Goal: Task Accomplishment & Management: Manage account settings

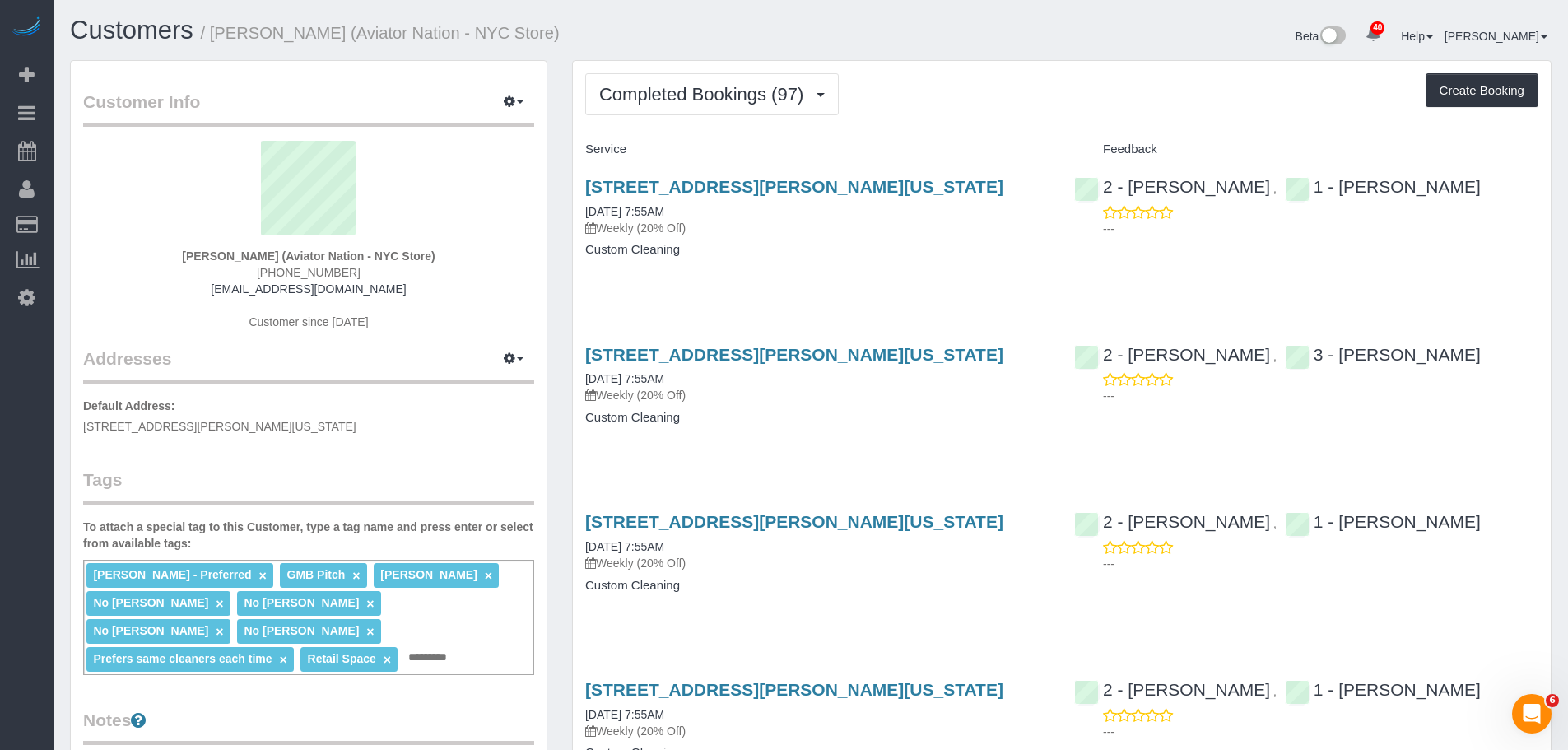
click at [993, 225] on p "Weekly (20% Off)" at bounding box center [817, 228] width 464 height 16
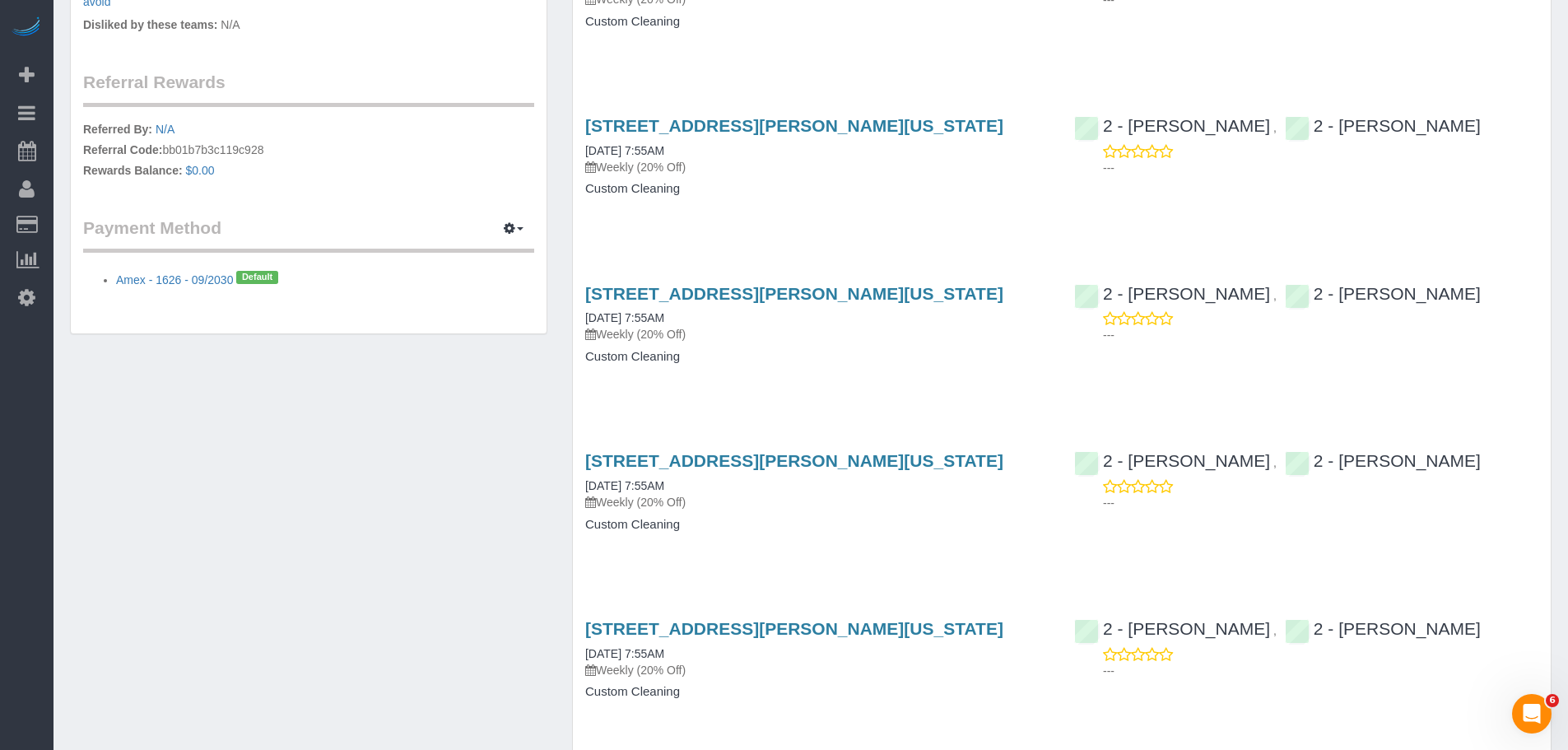
scroll to position [987, 0]
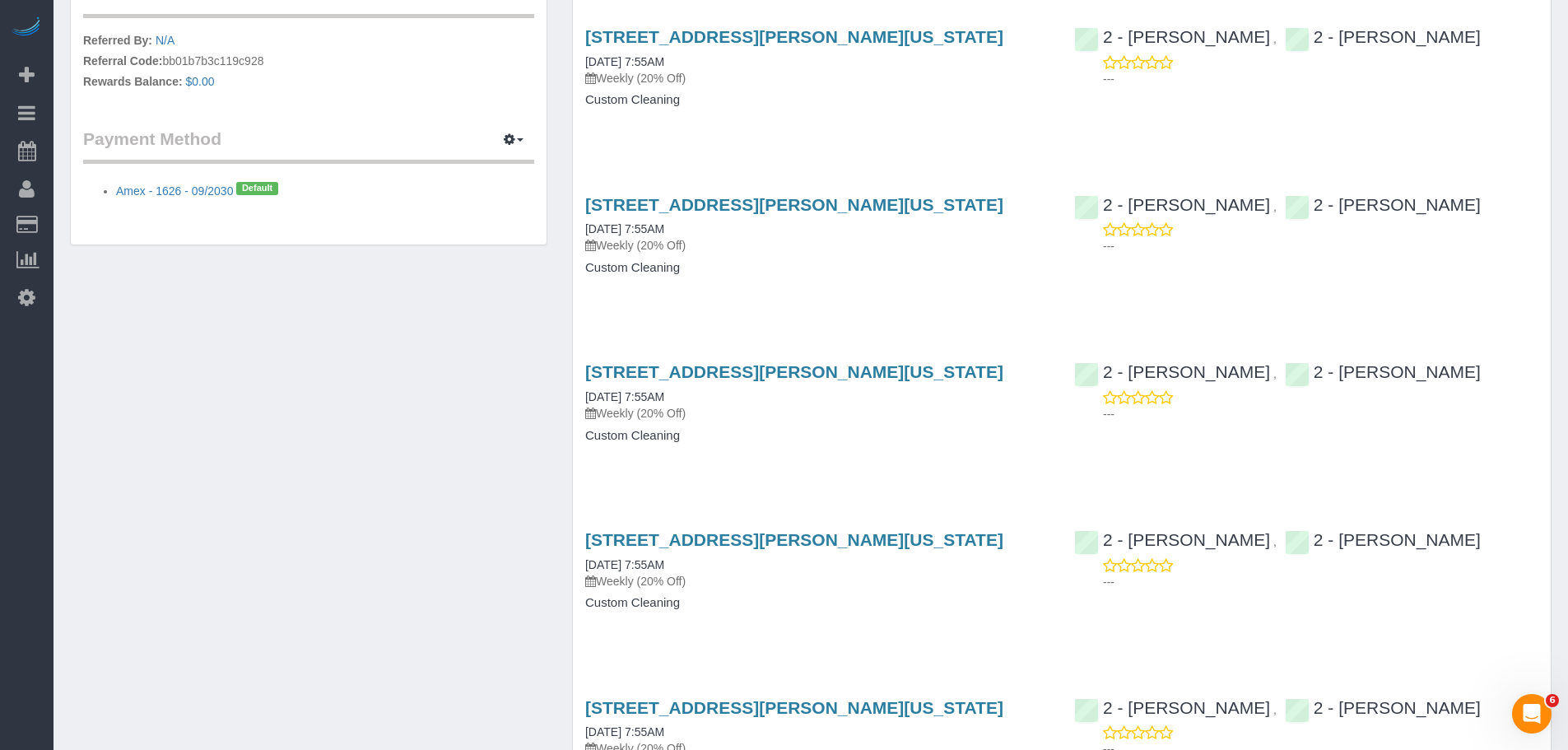
click at [934, 442] on div "93 Mercer Street, New York, NY 10012 08/25/2025 7:55AM Weekly (20% Off) Custom …" at bounding box center [818, 411] width 489 height 127
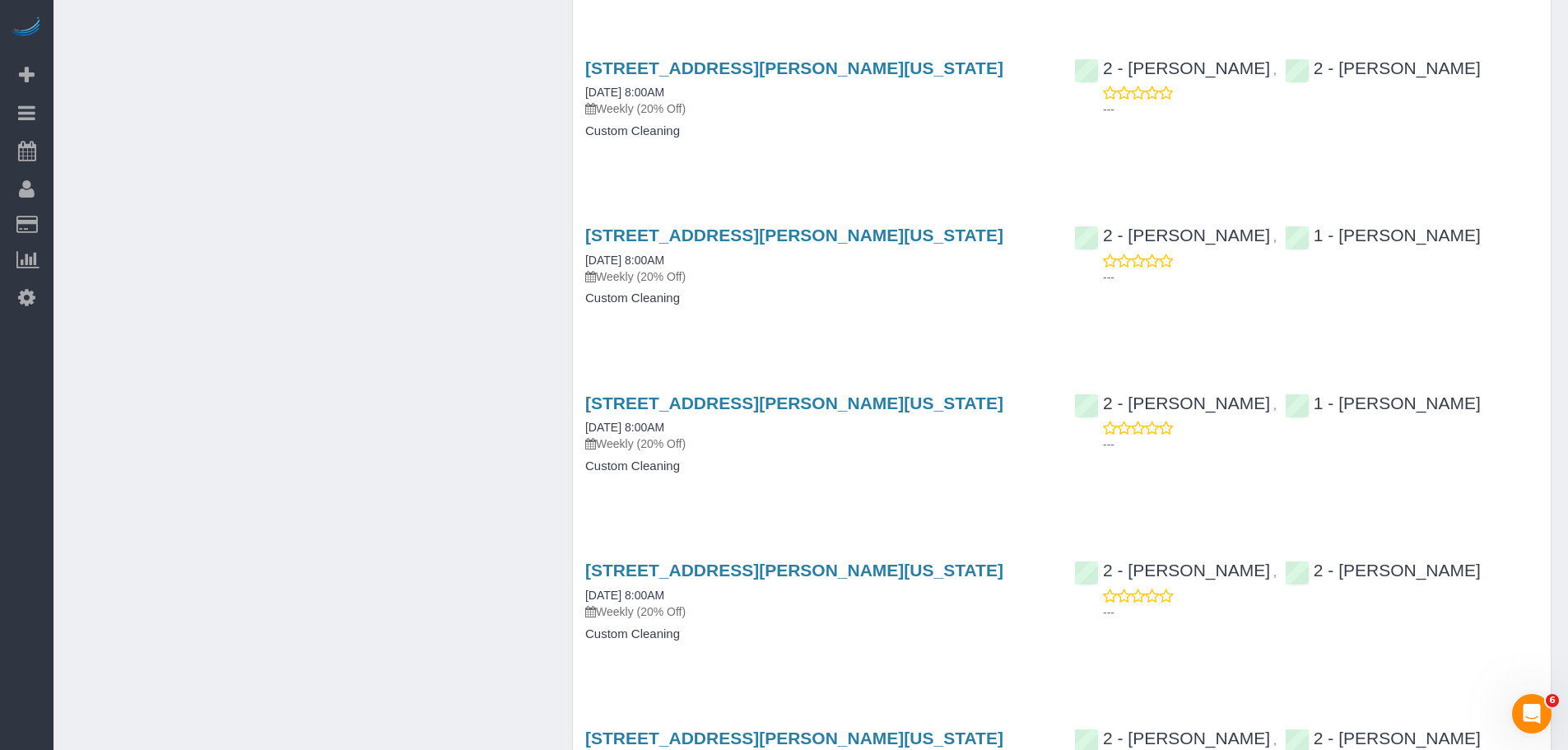
scroll to position [10839, 0]
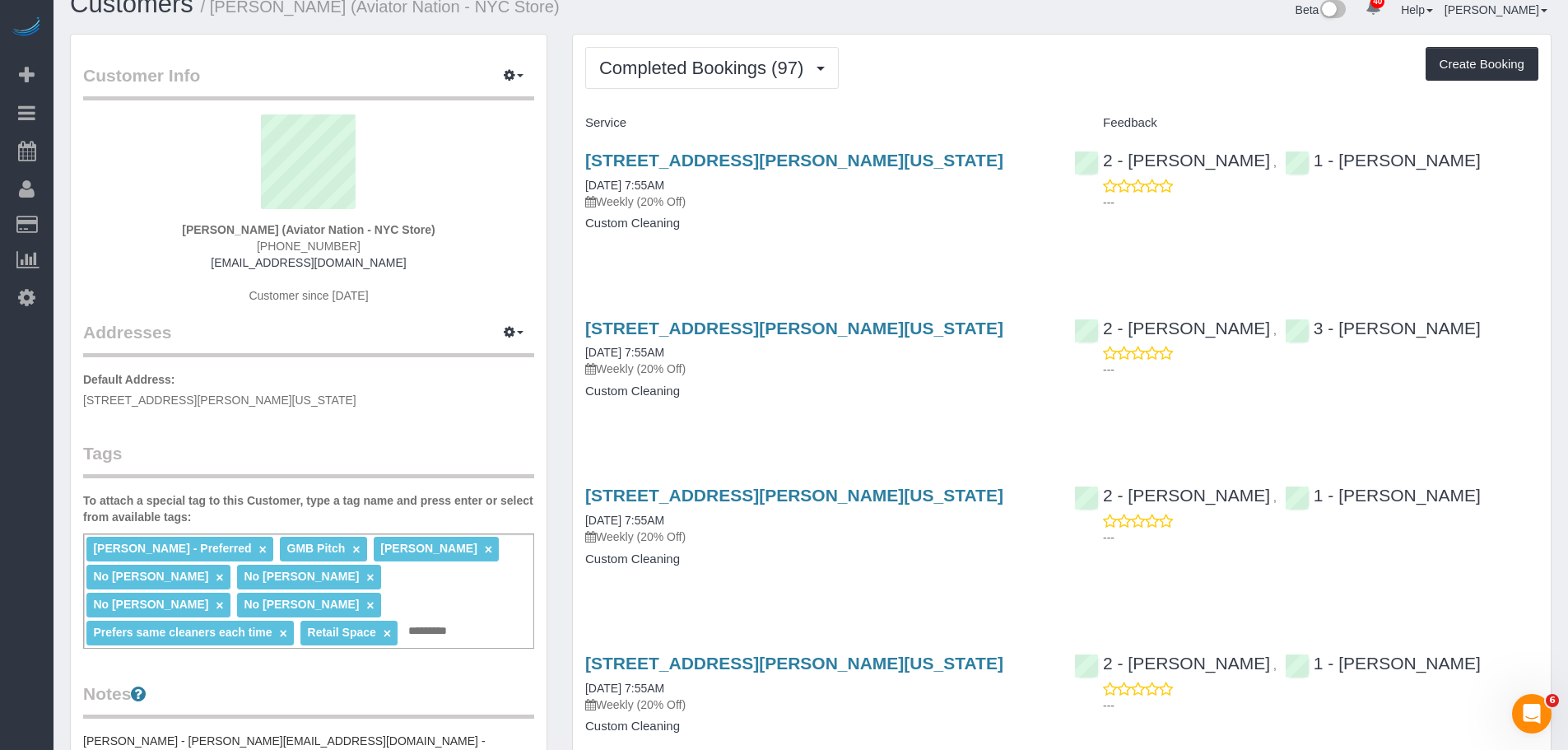
scroll to position [0, 0]
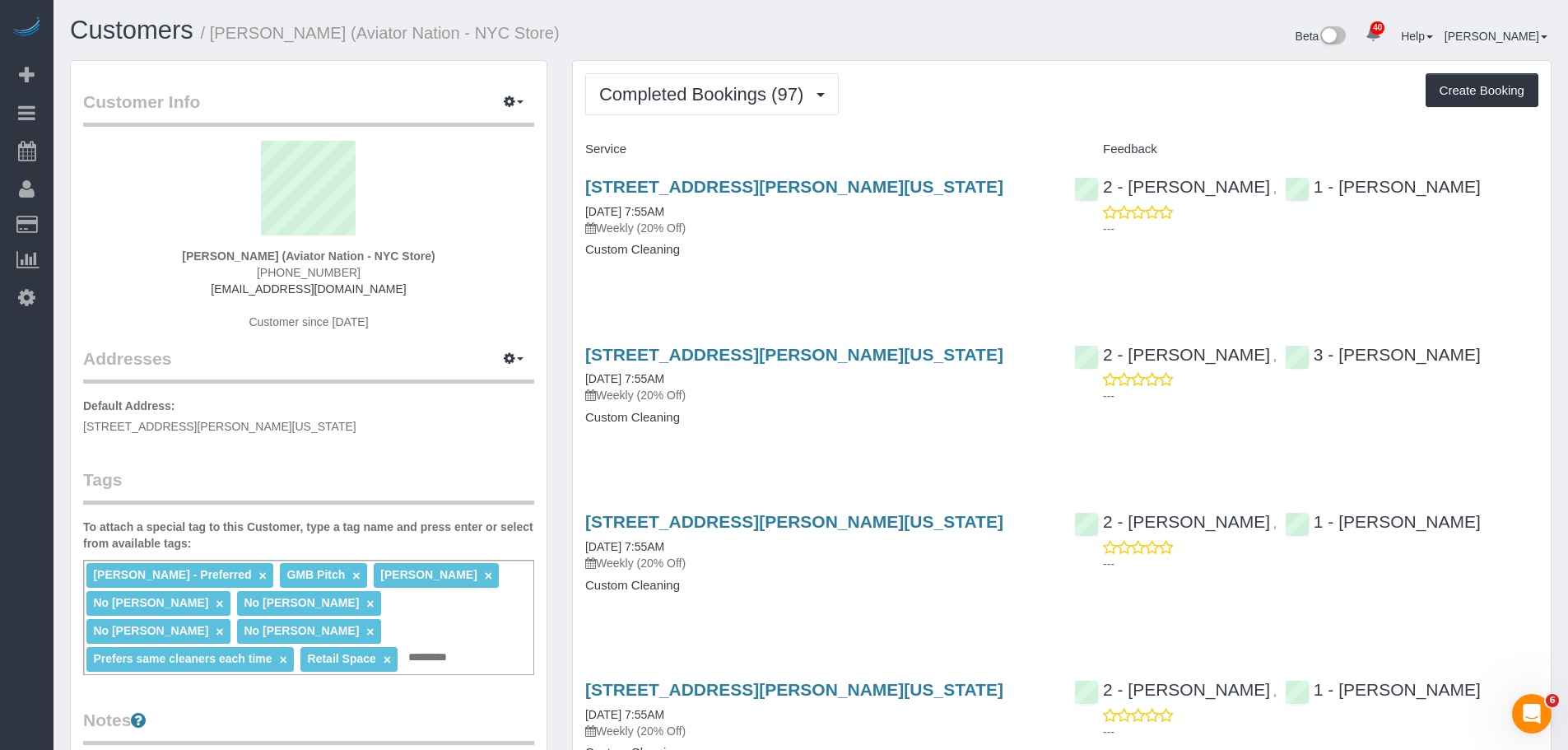
click at [866, 107] on div "Completed Bookings (97) Completed Bookings (97) Upcoming Bookings (6) Cancelled…" at bounding box center [1061, 94] width 953 height 42
click at [719, 94] on span "Completed Bookings (97)" at bounding box center [706, 94] width 213 height 21
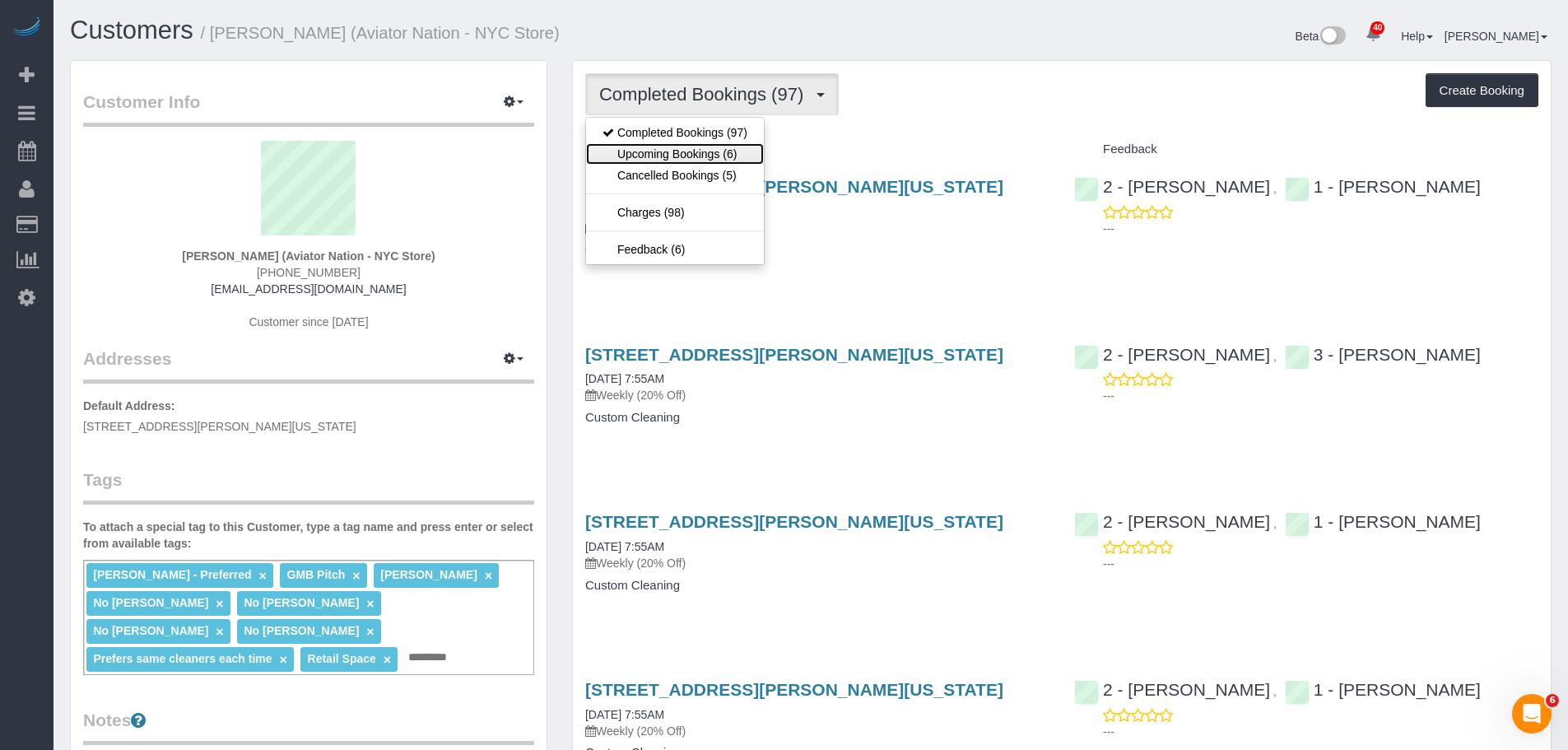
click at [707, 155] on link "Upcoming Bookings (6)" at bounding box center [675, 154] width 178 height 22
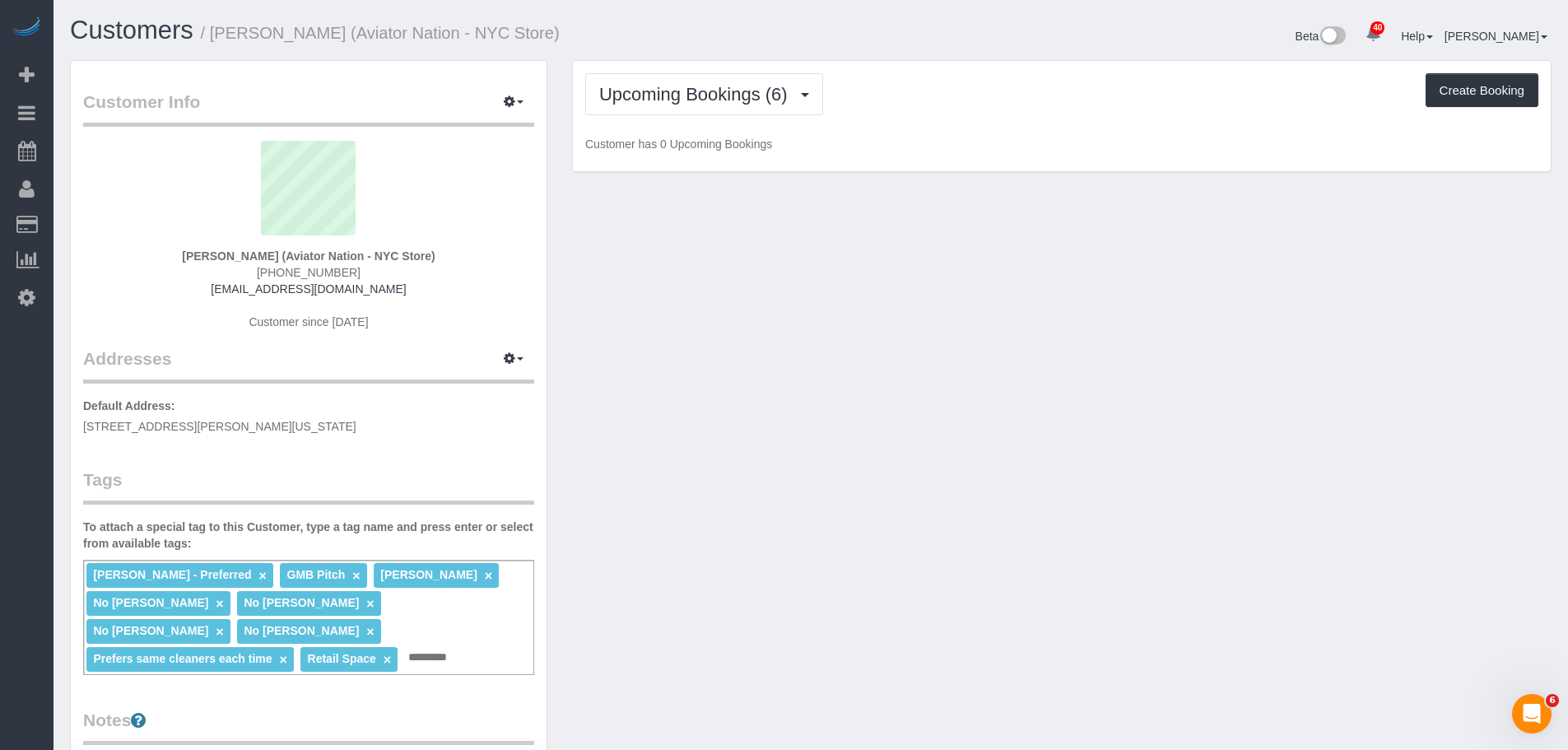
click at [1053, 136] on p "Customer has 0 Upcoming Bookings" at bounding box center [1061, 144] width 953 height 16
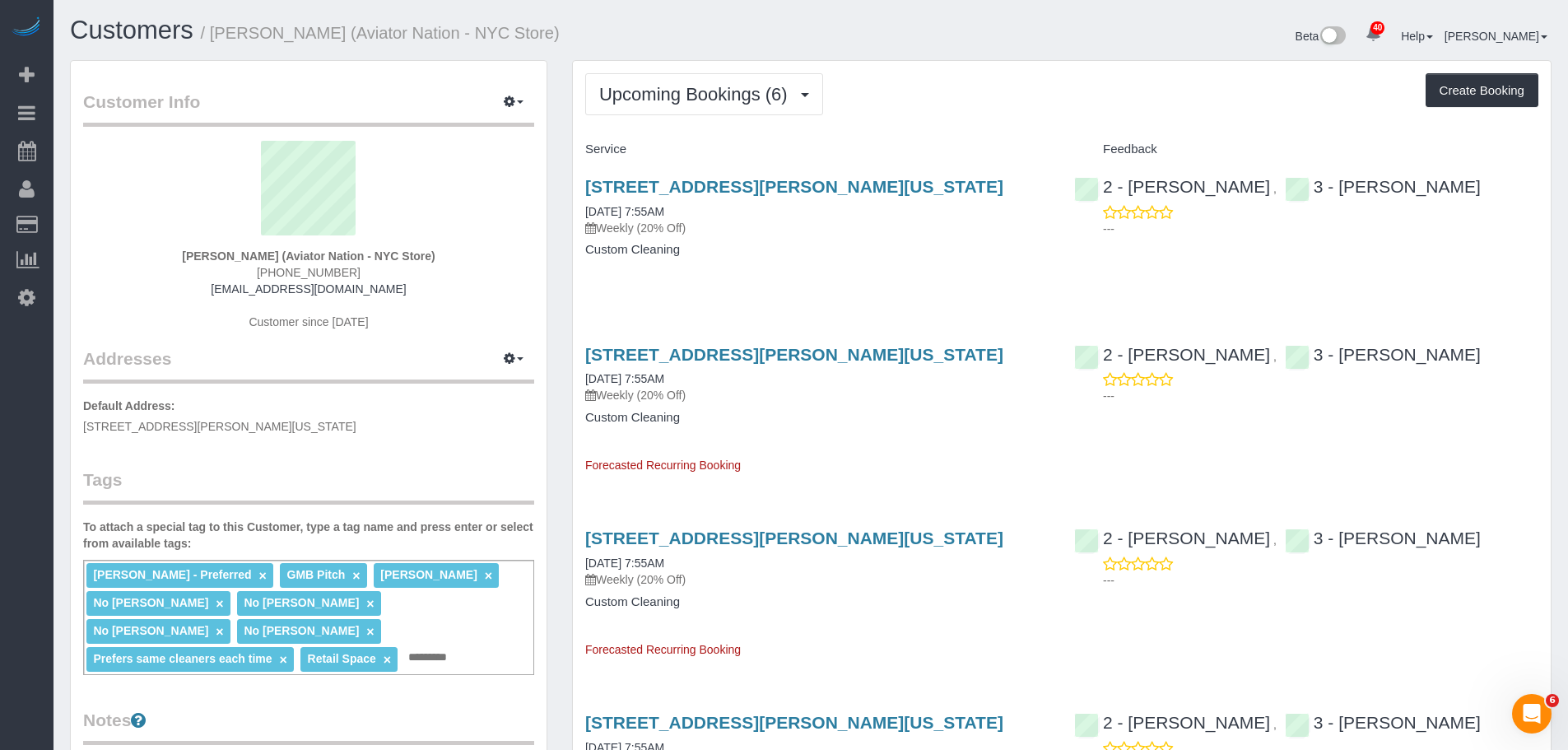
click at [1029, 134] on div "Upcoming Bookings (6) Completed Bookings (97) Upcoming Bookings (6) Cancelled B…" at bounding box center [1062, 662] width 978 height 1202
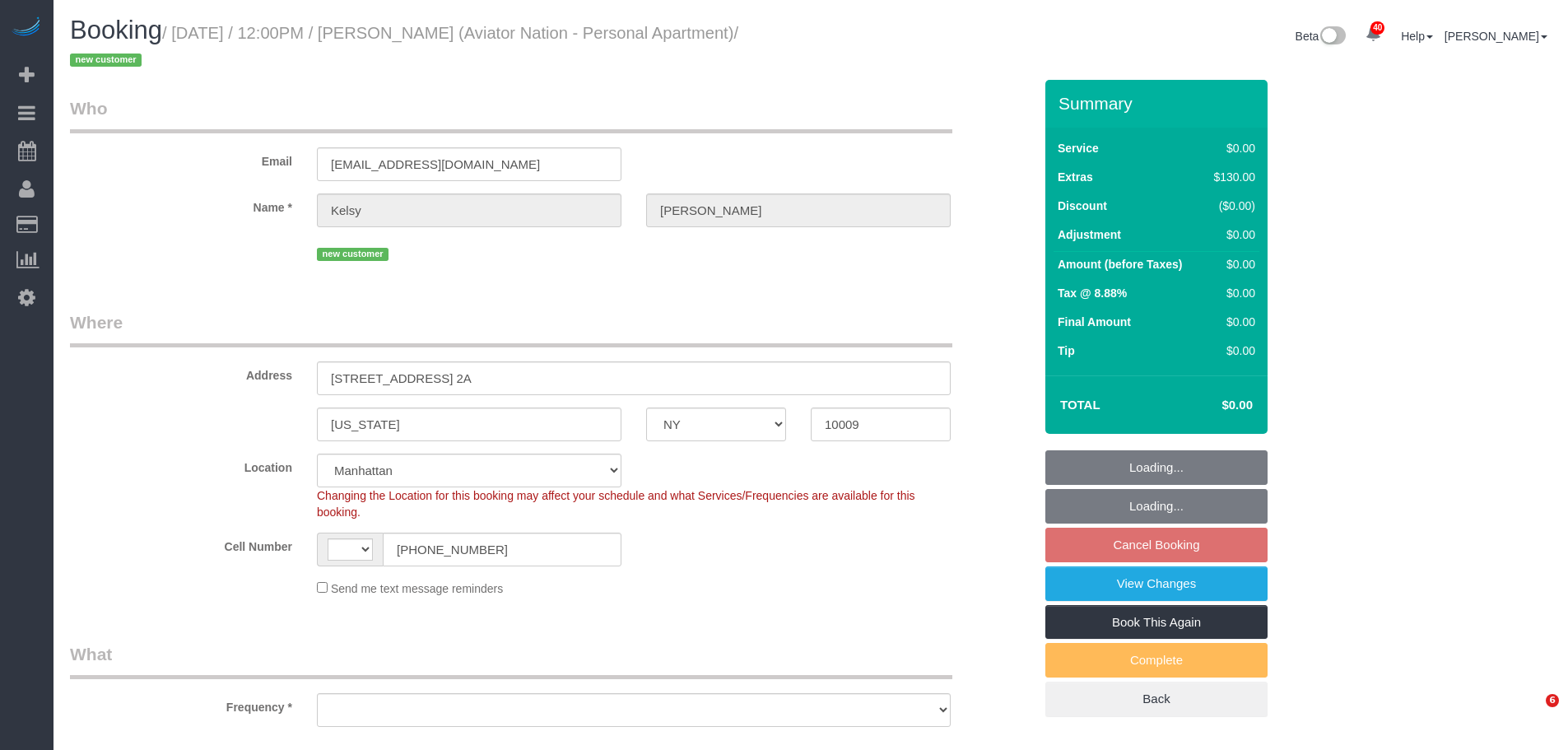
select select "NY"
select select "string:[GEOGRAPHIC_DATA]"
select select "object:949"
select select "number:89"
select select "number:90"
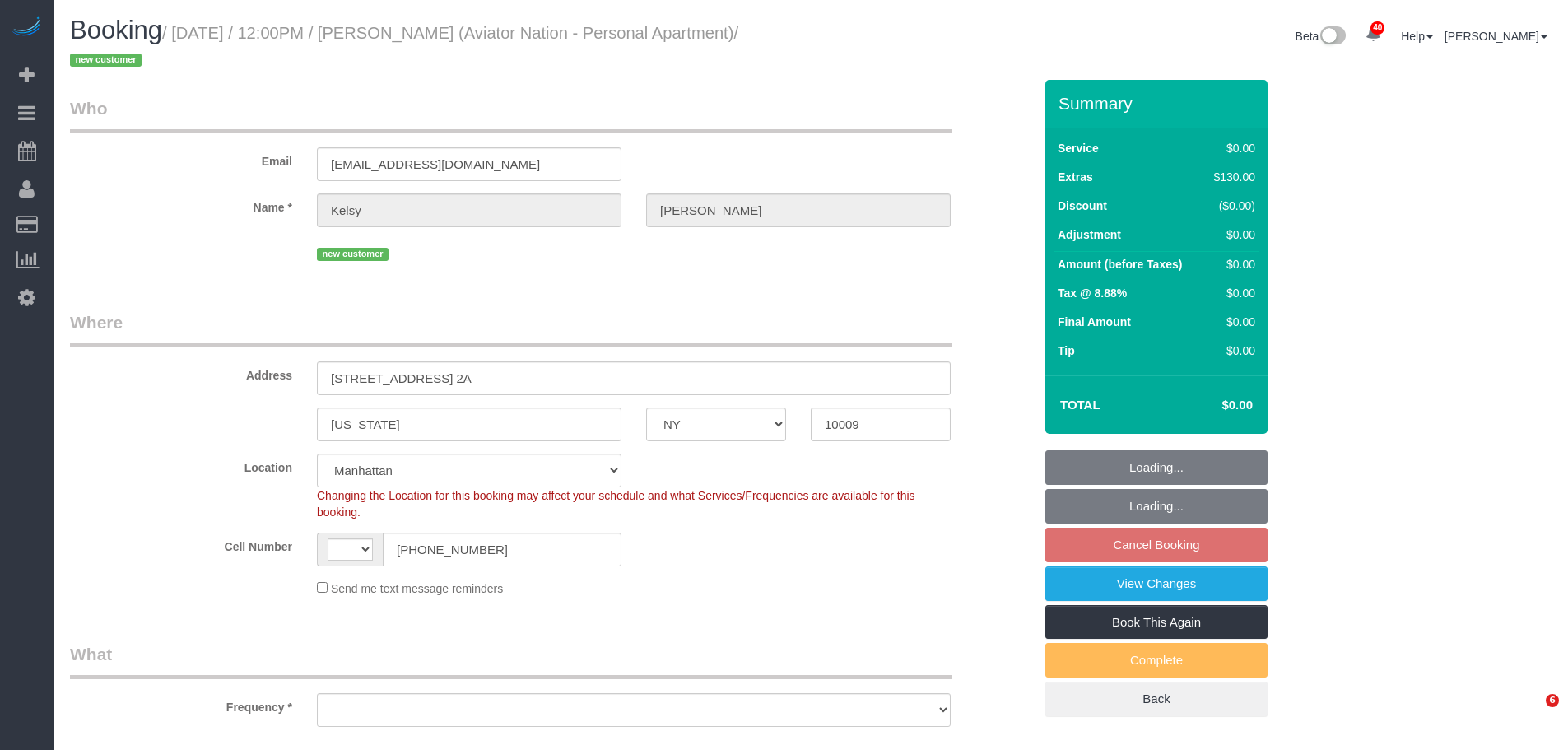
select select "number:15"
select select "number:5"
select select "spot5"
select select "1"
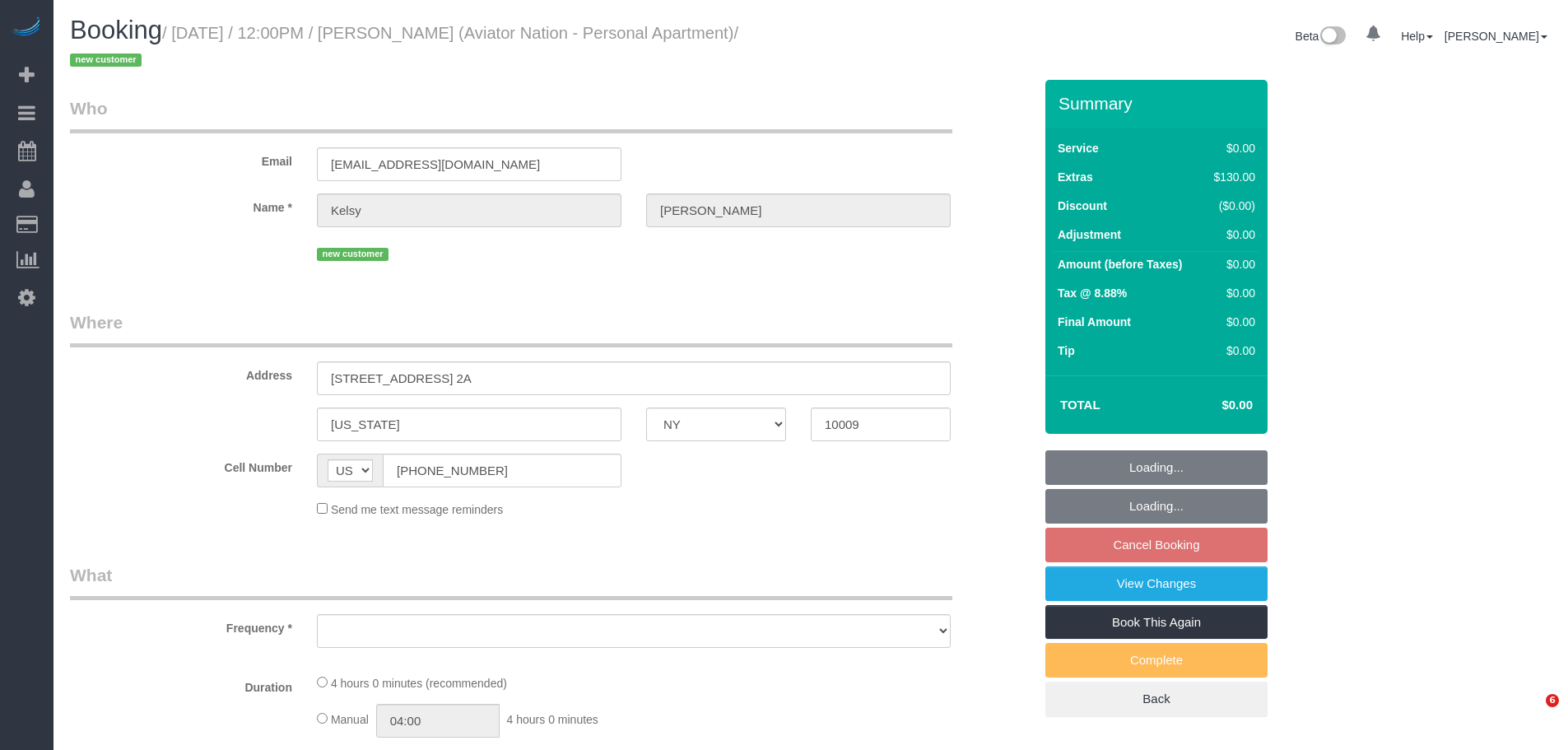
select select "NY"
select select "number:89"
select select "number:90"
select select "number:15"
select select "number:5"
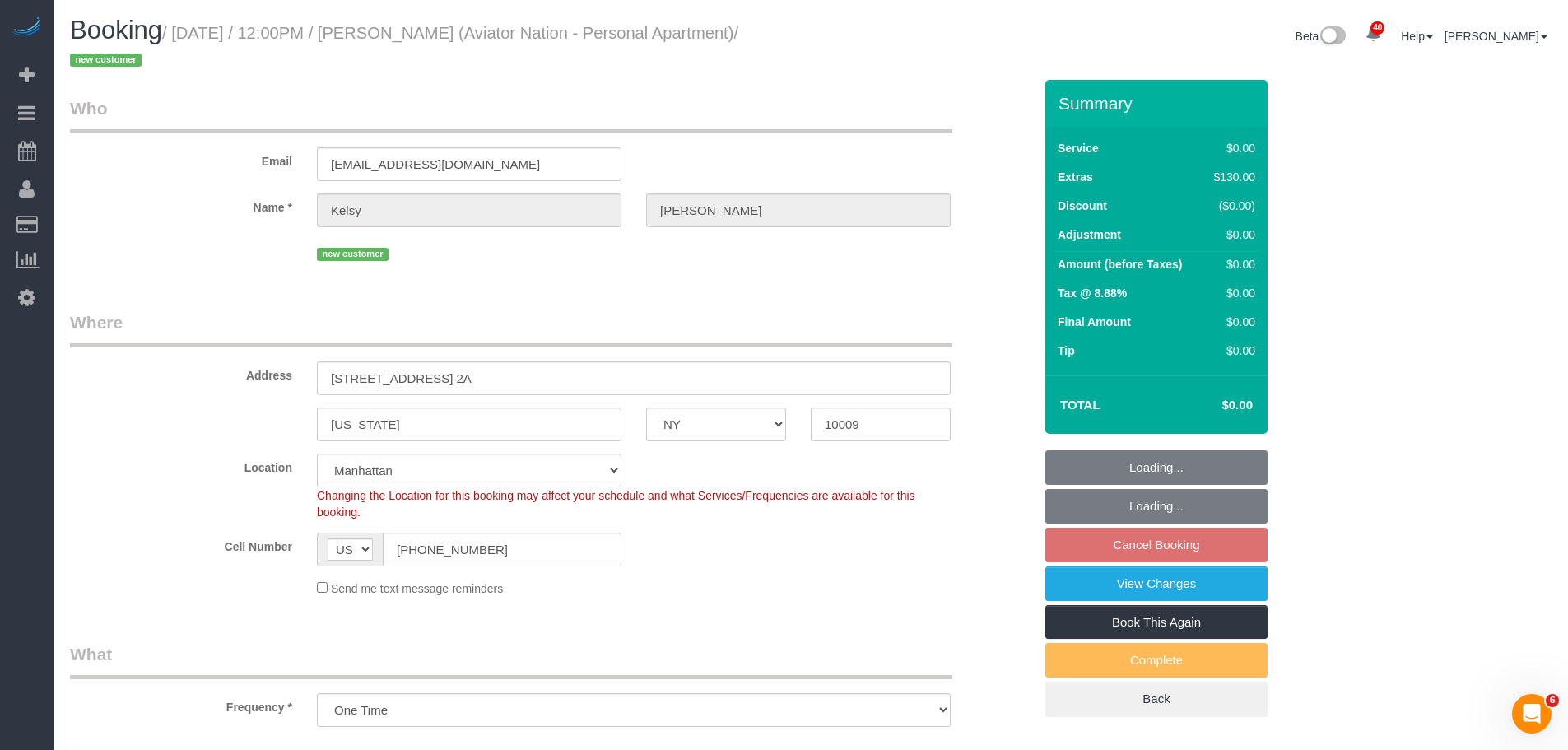
select select "object:1052"
select select "spot5"
select select "1"
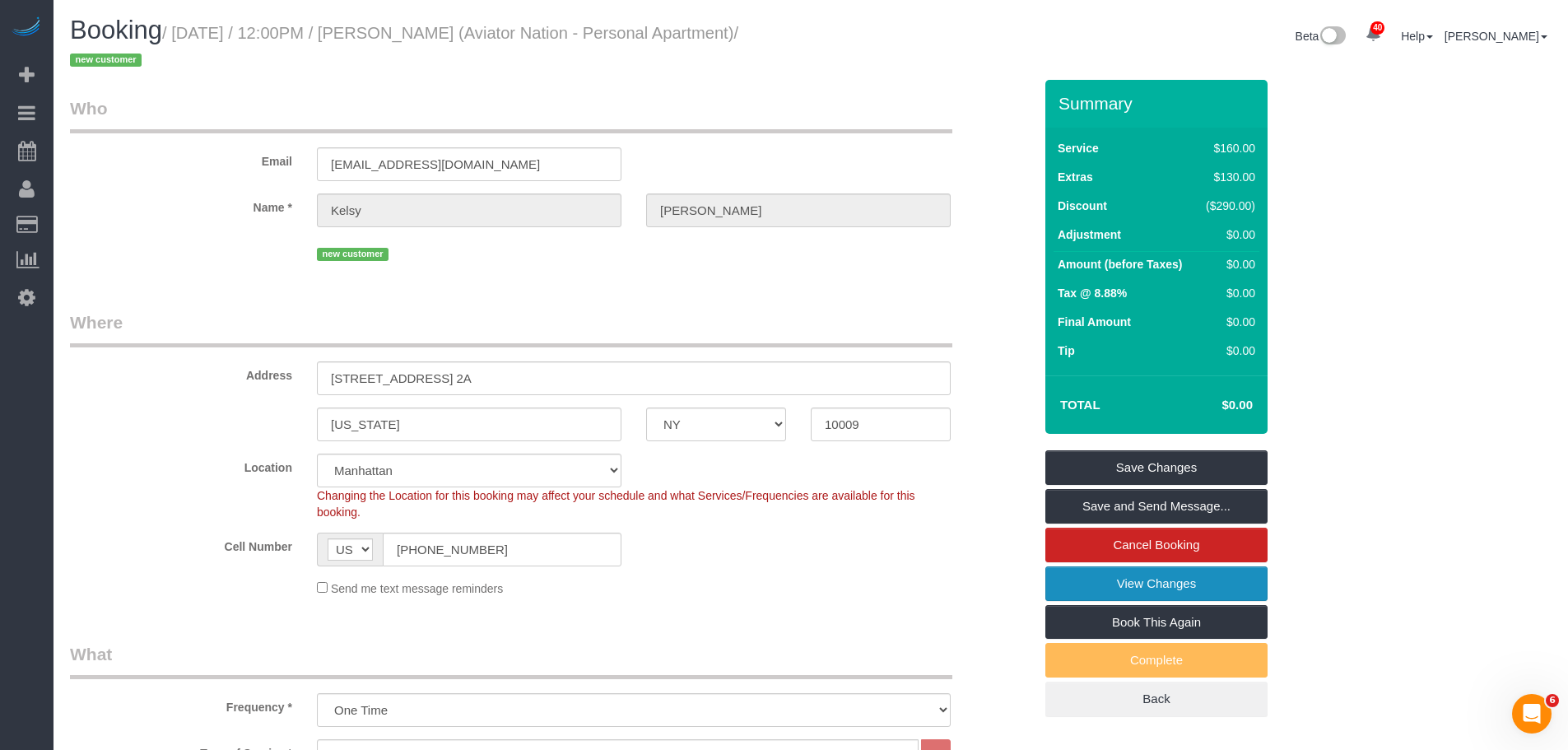
click at [1127, 587] on link "View Changes" at bounding box center [1156, 583] width 223 height 35
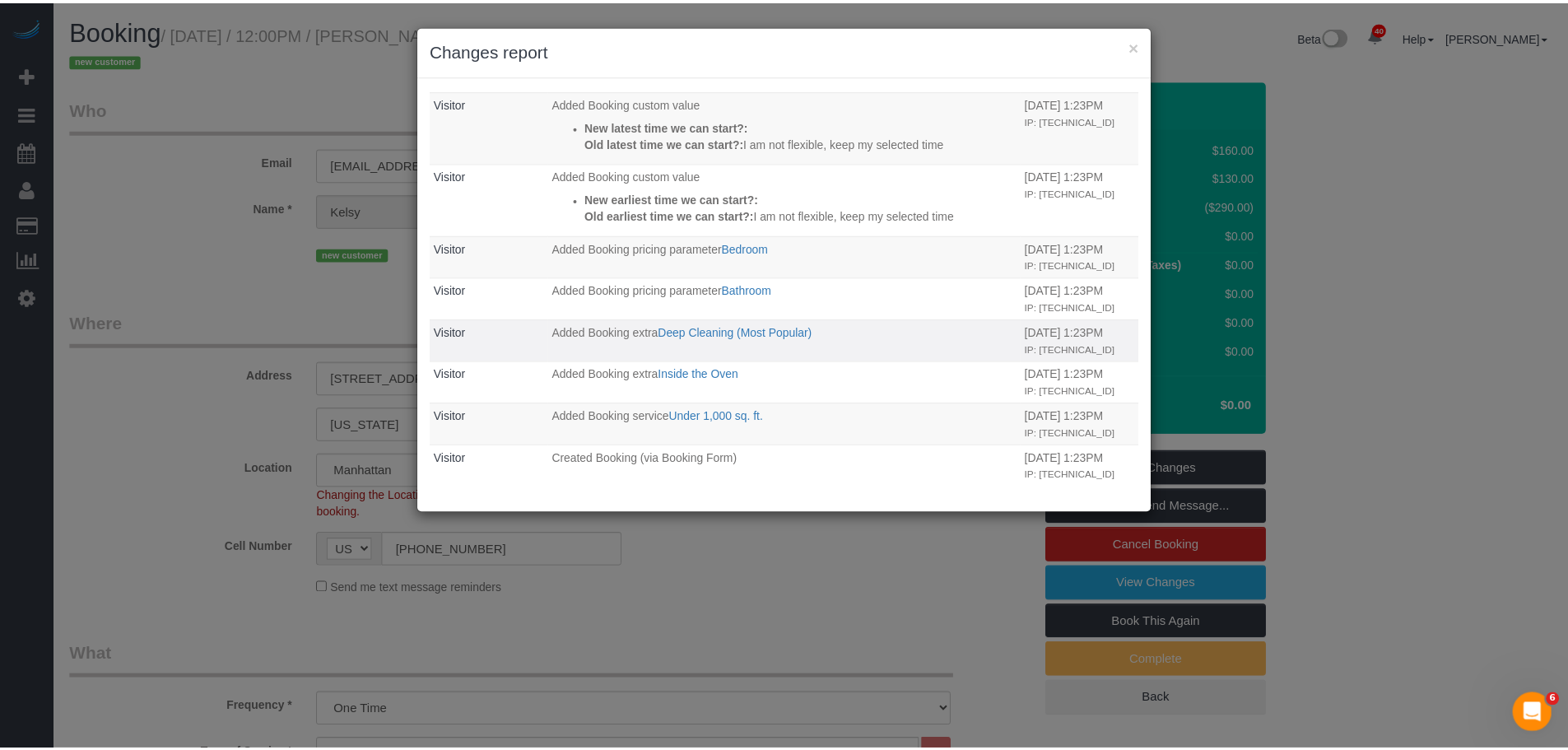
scroll to position [615, 0]
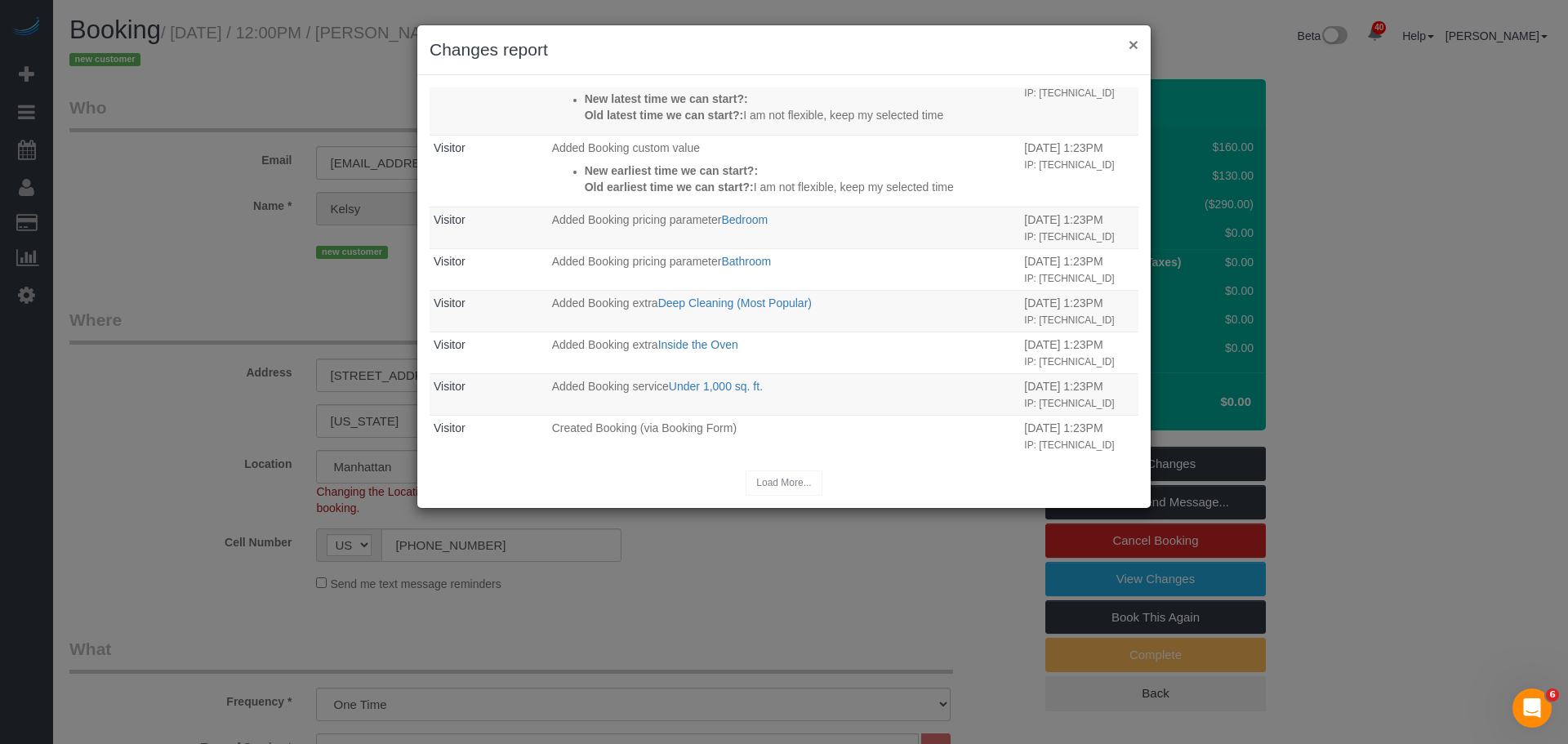
click at [1133, 52] on button "×" at bounding box center [1133, 44] width 10 height 17
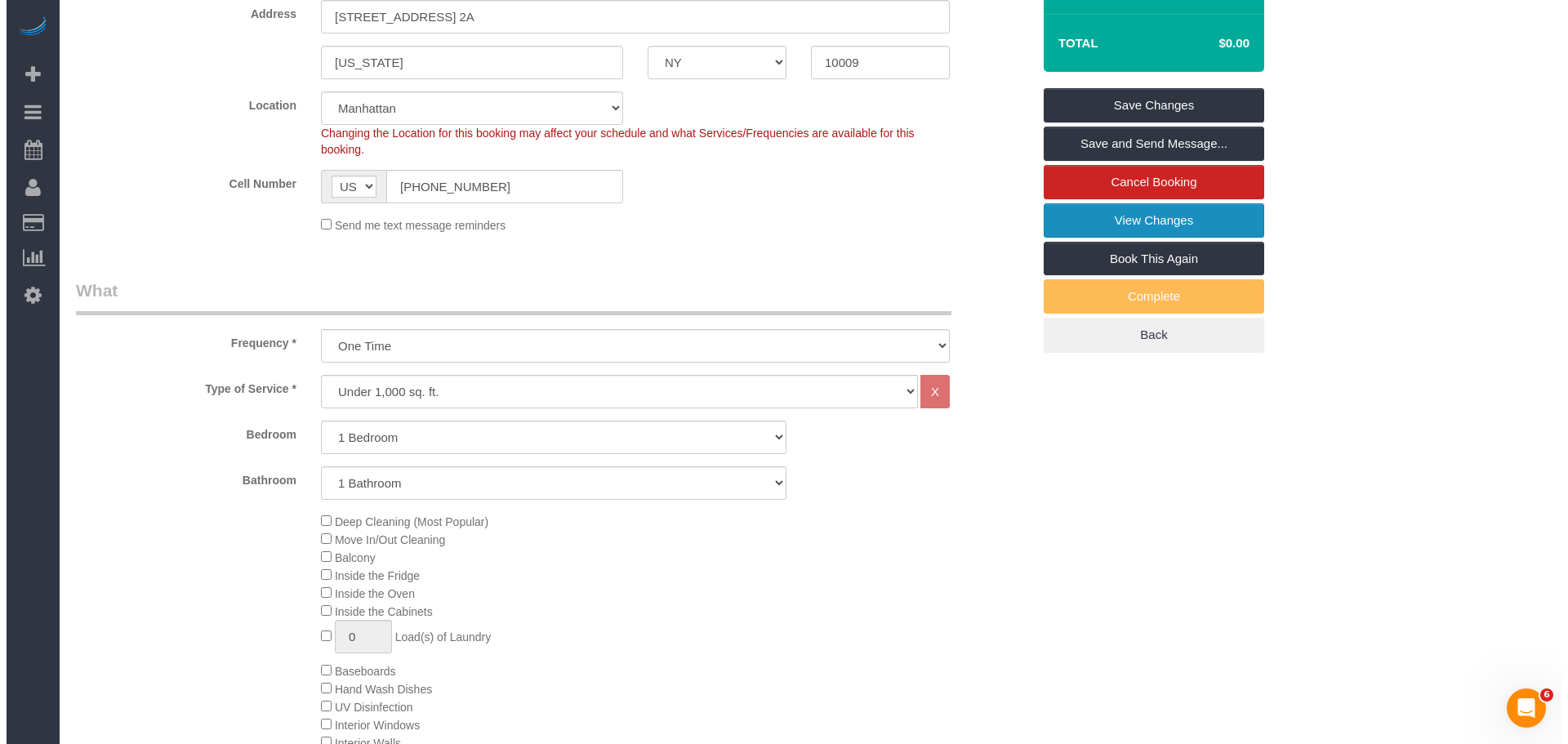
scroll to position [222, 0]
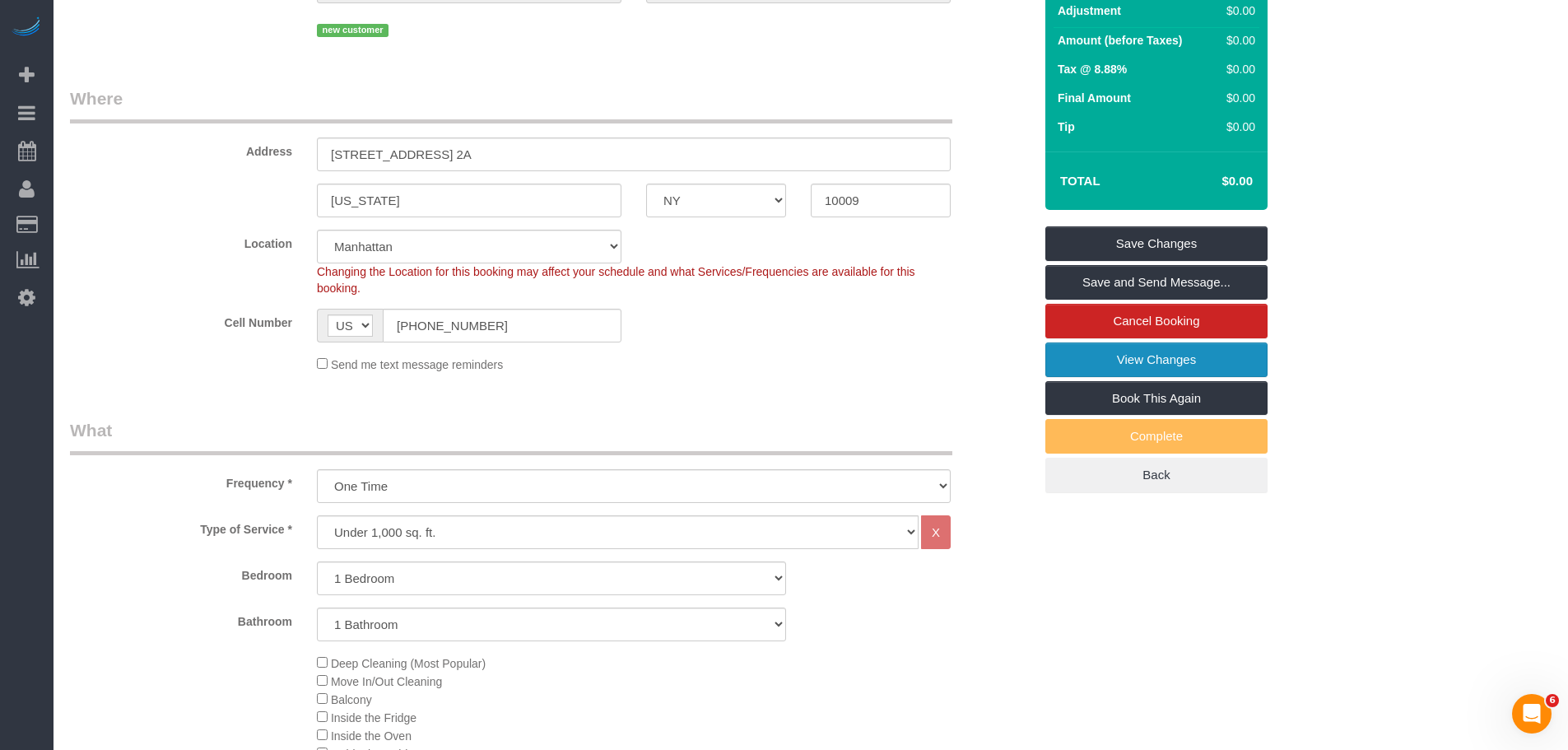
click at [1204, 353] on link "View Changes" at bounding box center [1156, 360] width 223 height 35
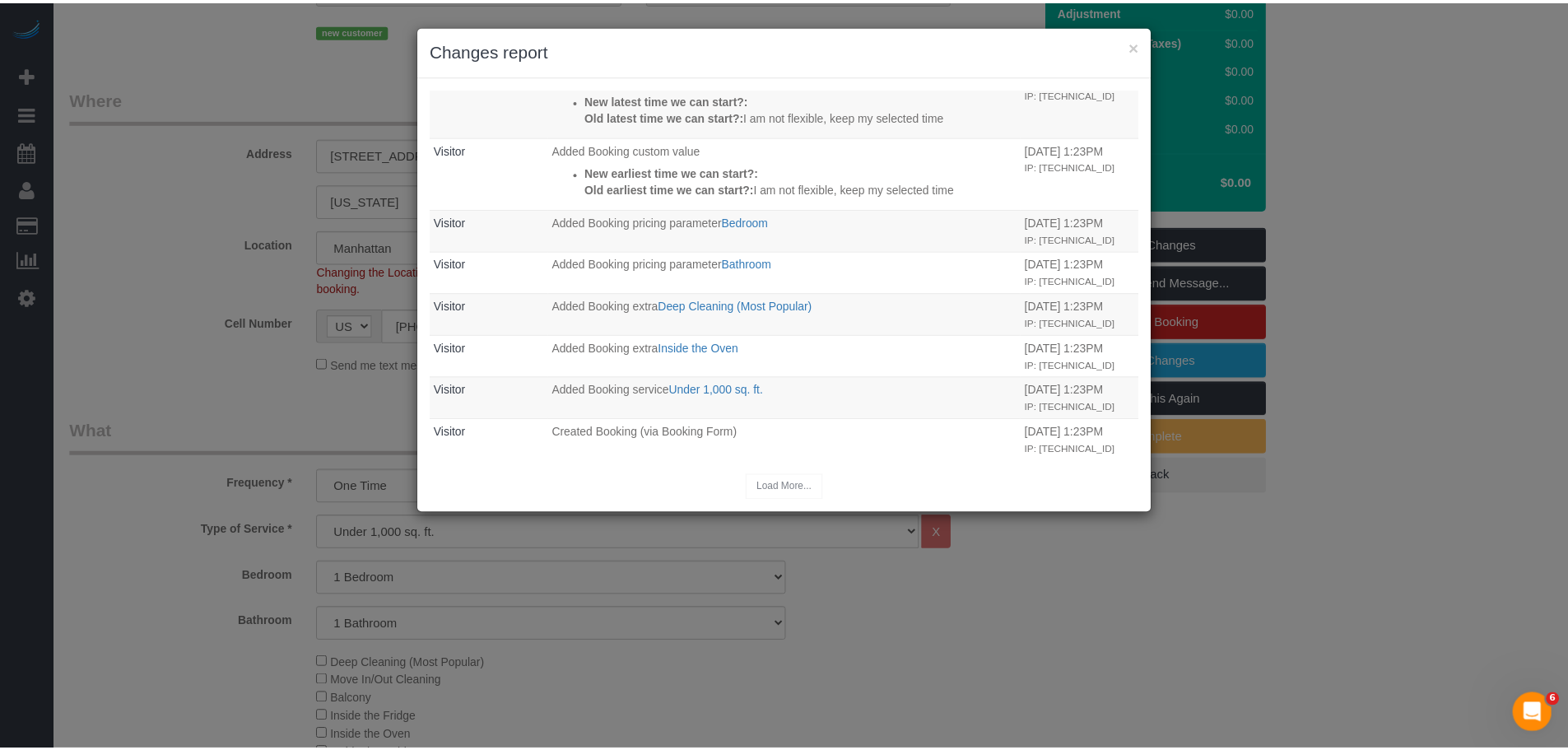
scroll to position [615, 0]
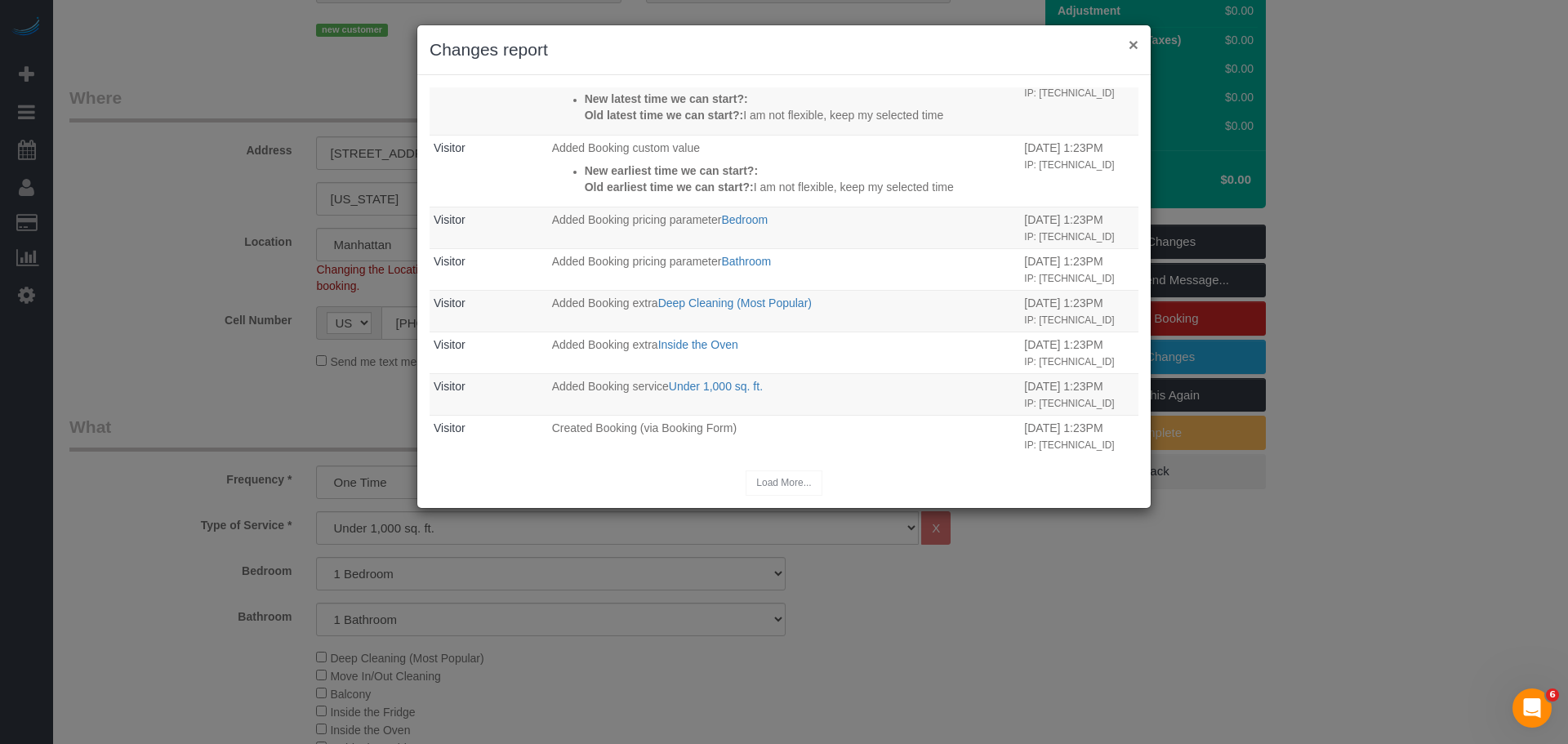
click at [1136, 50] on button "×" at bounding box center [1133, 44] width 10 height 17
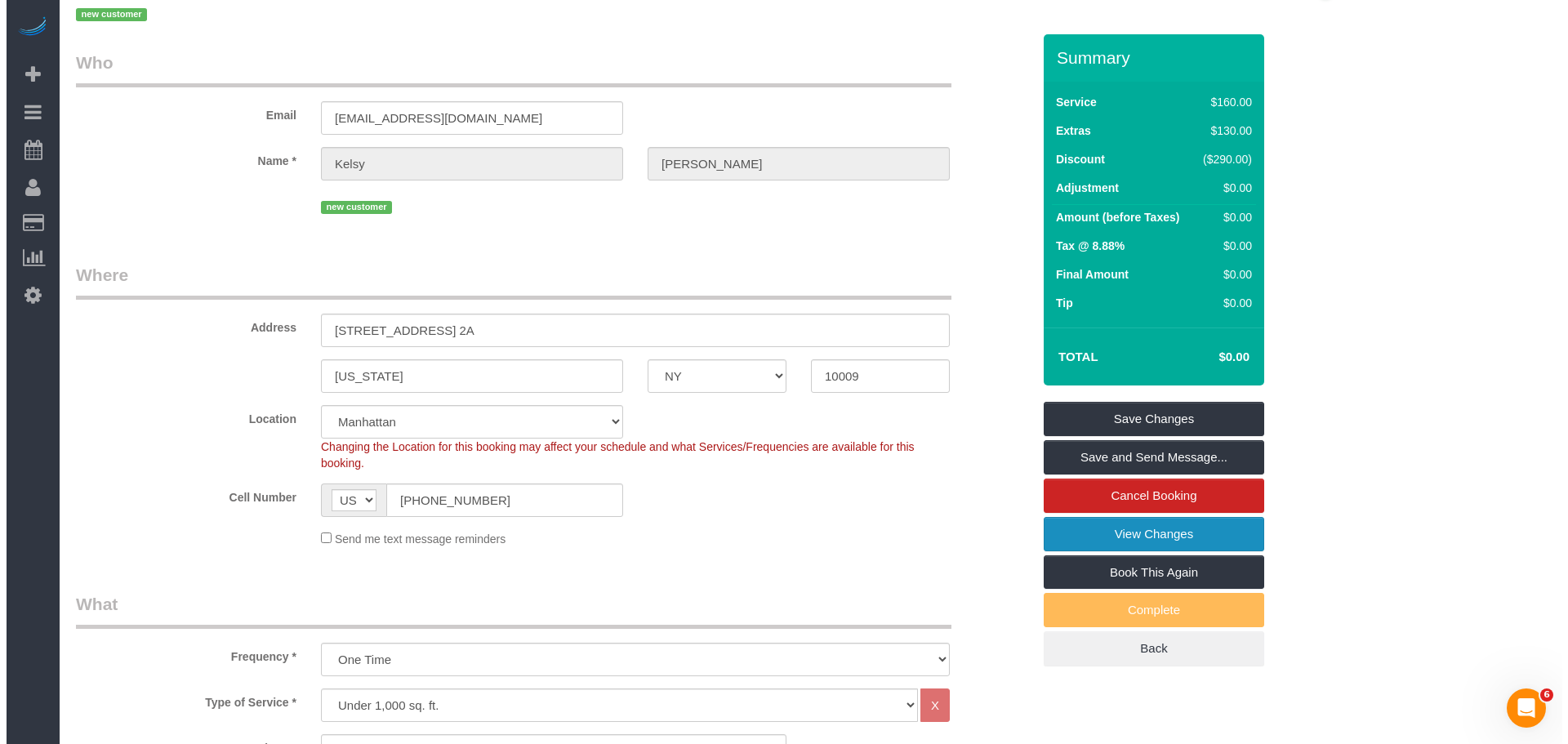
scroll to position [0, 0]
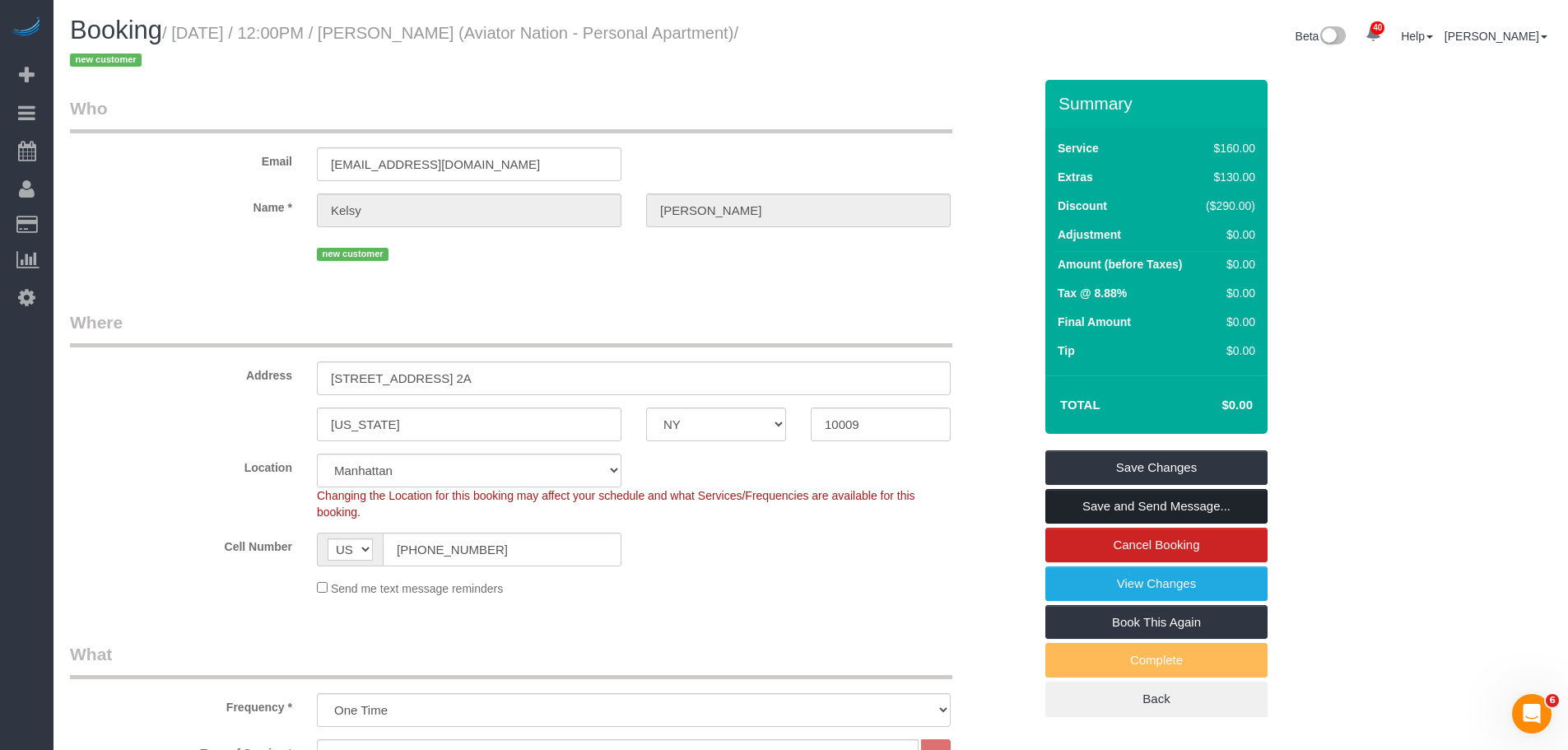
click at [1139, 497] on link "Save and Send Message..." at bounding box center [1156, 506] width 223 height 35
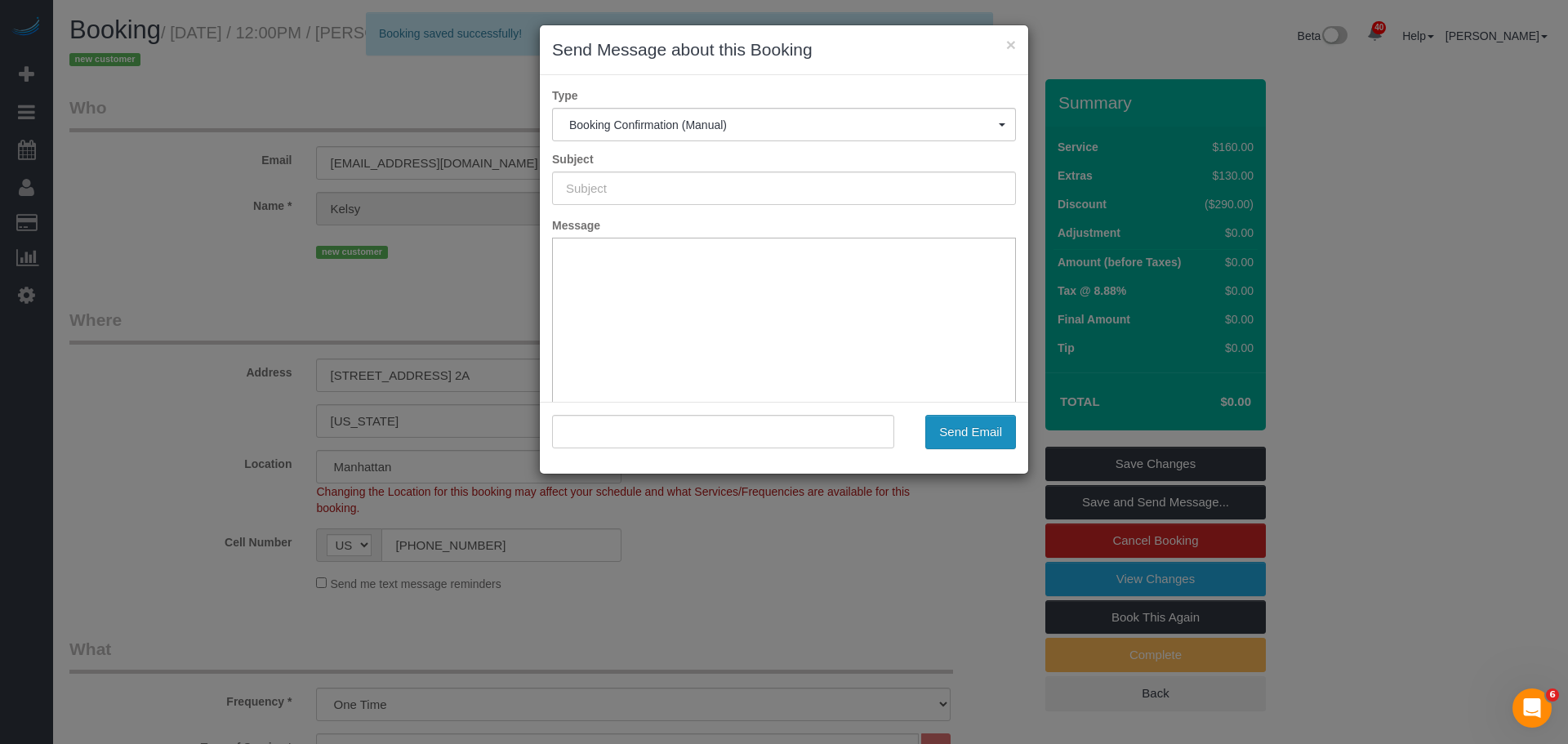
click at [966, 425] on button "Send Email" at bounding box center [971, 431] width 91 height 34
type input "Cleaning Confirmed for 10/21/2025 at 12:00pm"
type input ""Kelsy Gonzalez" <kelsygonzalez310@gmail.com>"
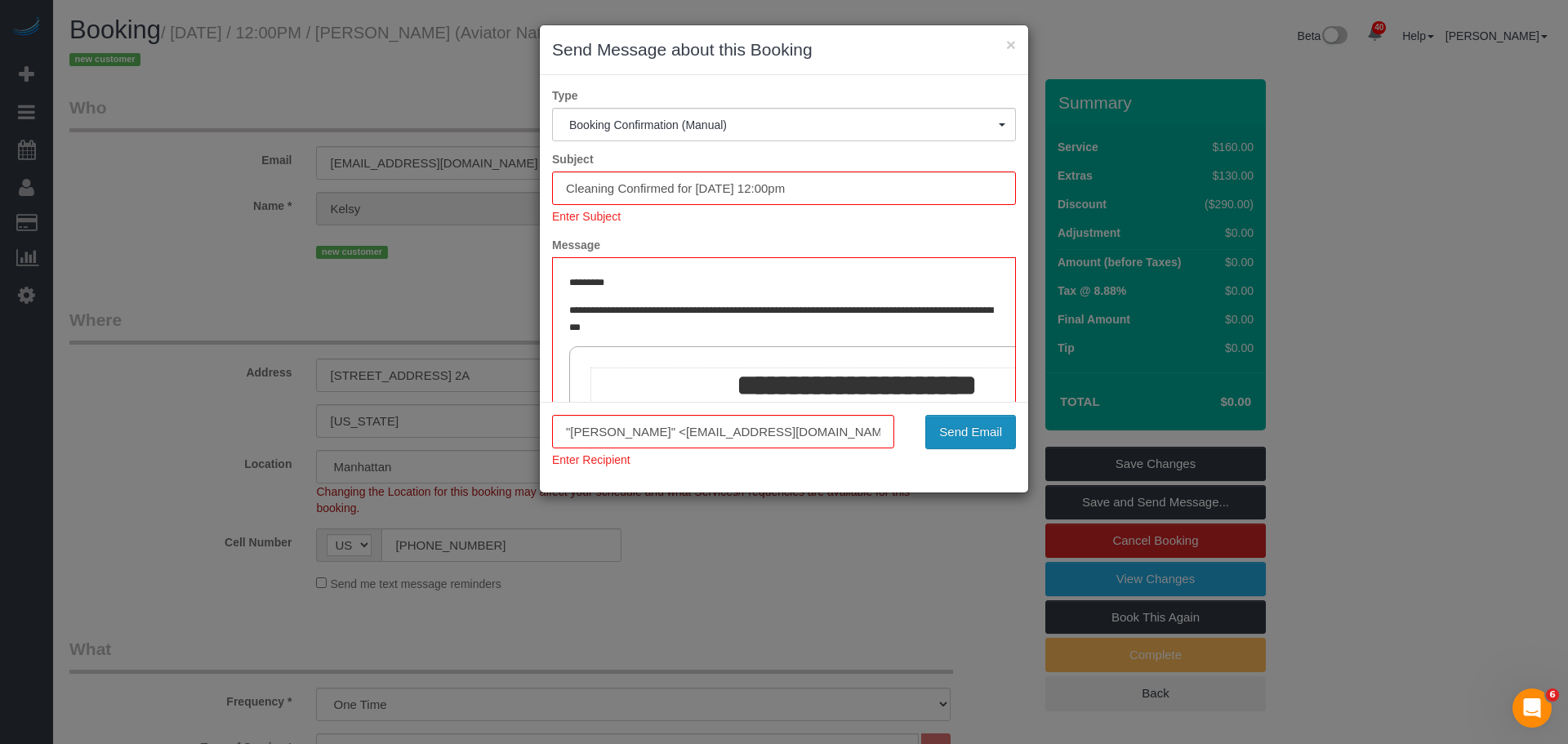
click at [972, 433] on button "Send Email" at bounding box center [971, 431] width 91 height 34
